Goal: Find specific page/section: Find specific page/section

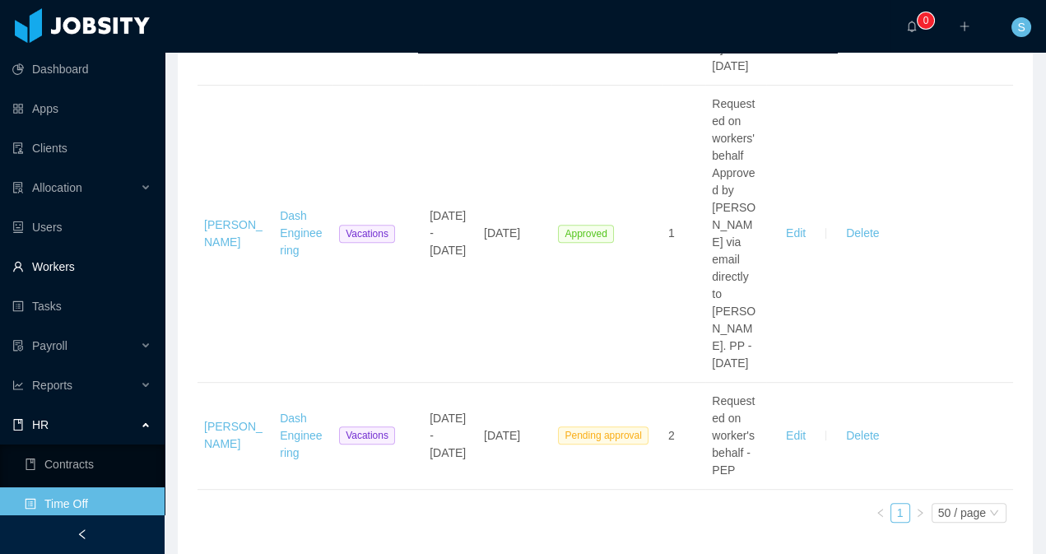
click at [83, 263] on link "Workers" at bounding box center [81, 266] width 139 height 33
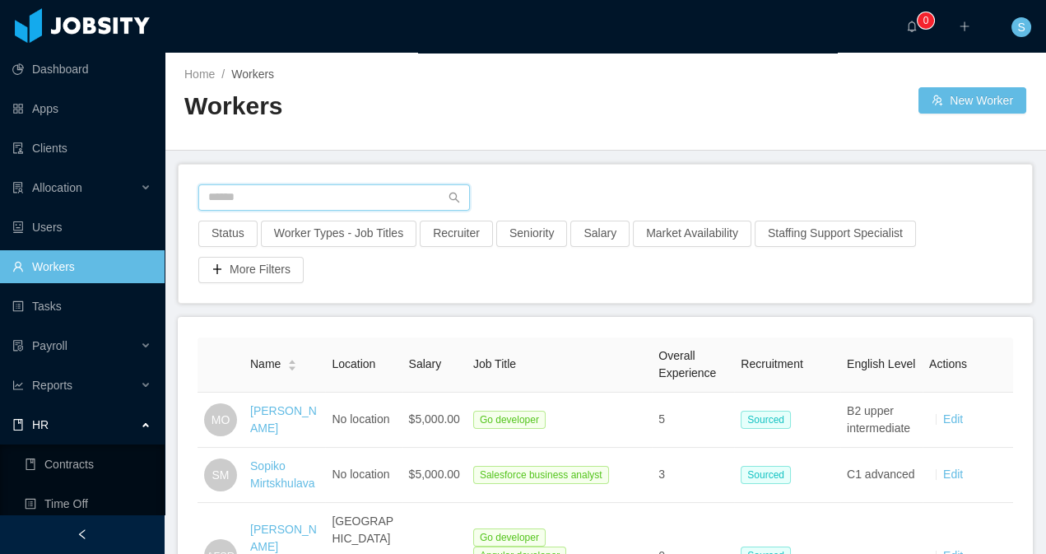
click at [309, 193] on input "text" at bounding box center [334, 197] width 272 height 26
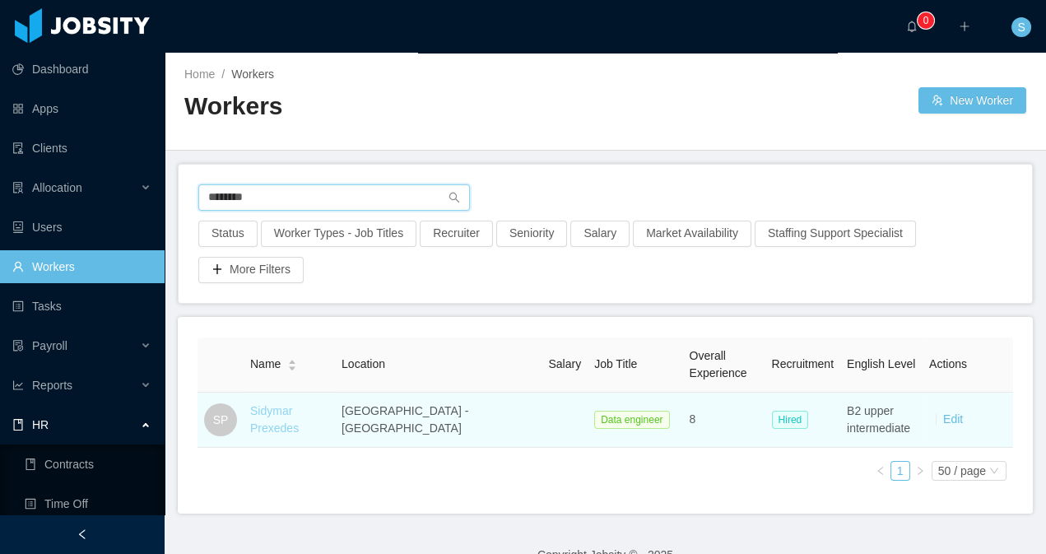
type input "*******"
click at [299, 423] on link "Sidymar Prexedes" at bounding box center [274, 419] width 49 height 30
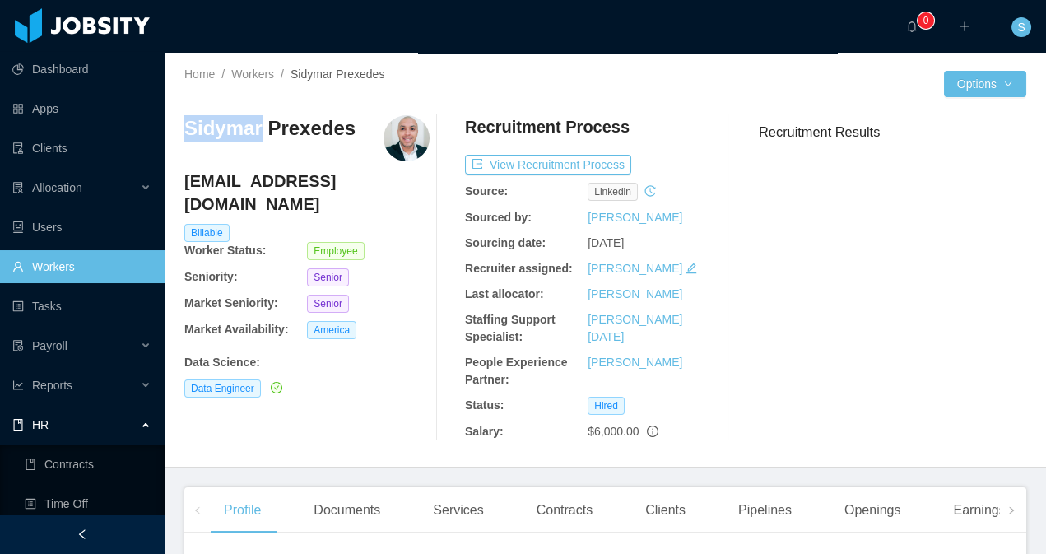
drag, startPoint x: 186, startPoint y: 122, endPoint x: 258, endPoint y: 139, distance: 73.7
click at [258, 139] on h3 "Sidymar Prexedes" at bounding box center [269, 128] width 171 height 26
copy h3 "Sidymar"
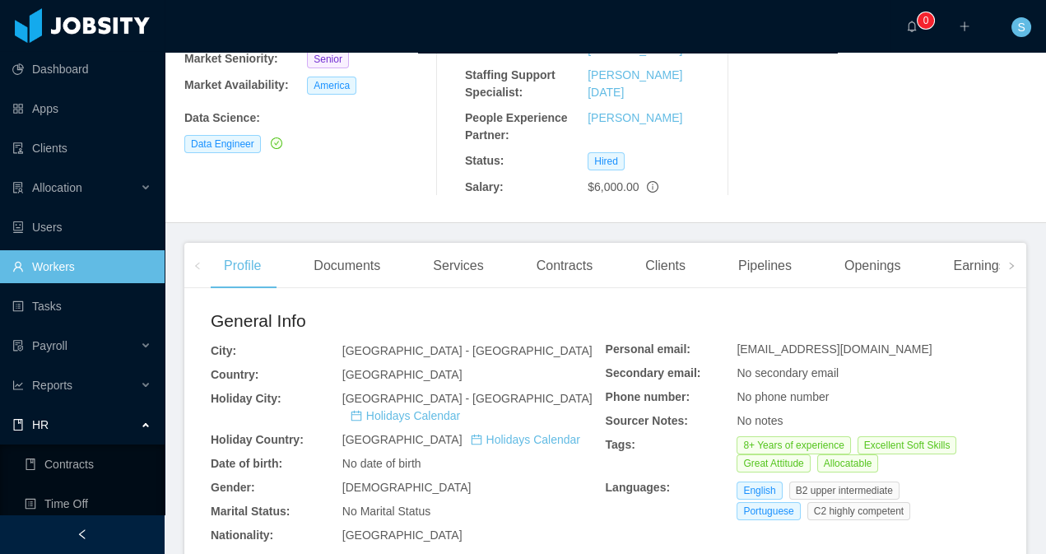
scroll to position [249, 0]
